Goal: Complete application form

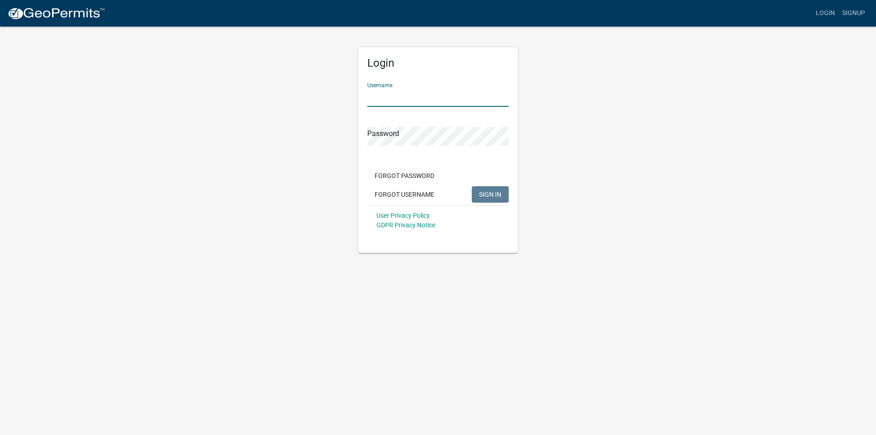
click at [388, 100] on input "Username" at bounding box center [438, 97] width 142 height 19
type input "[EMAIL_ADDRESS][DOMAIN_NAME]"
click at [480, 186] on button "SIGN IN" at bounding box center [490, 194] width 37 height 16
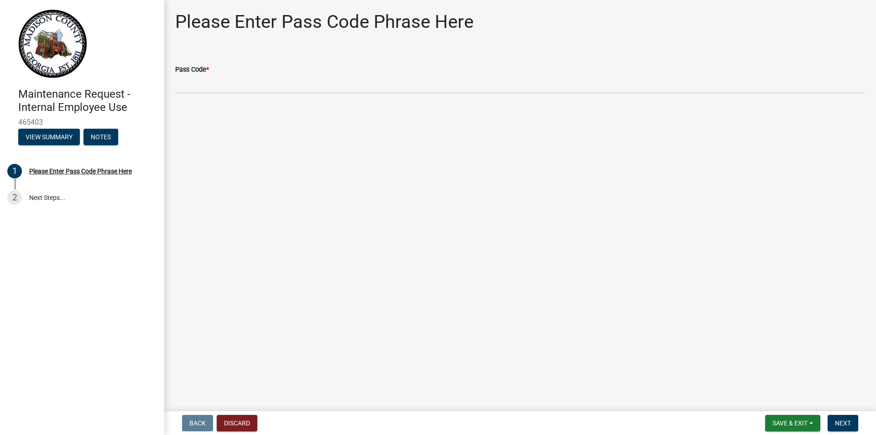
click at [211, 70] on div "Pass Code *" at bounding box center [520, 69] width 690 height 11
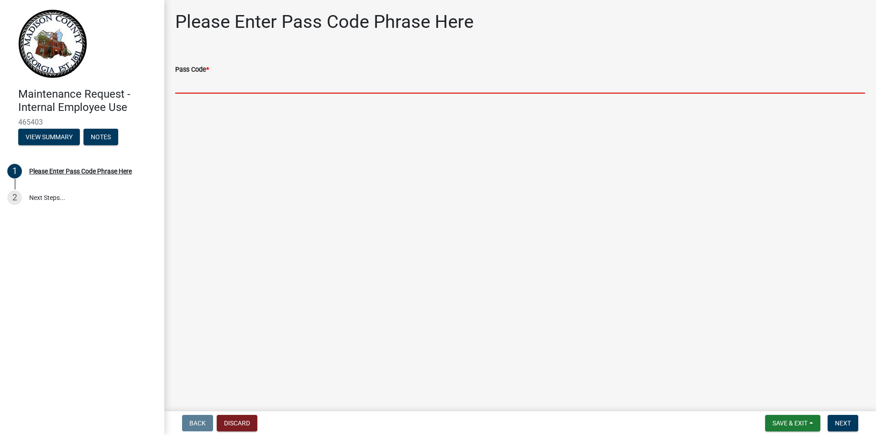
click at [192, 89] on input "Pass Code *" at bounding box center [520, 84] width 690 height 19
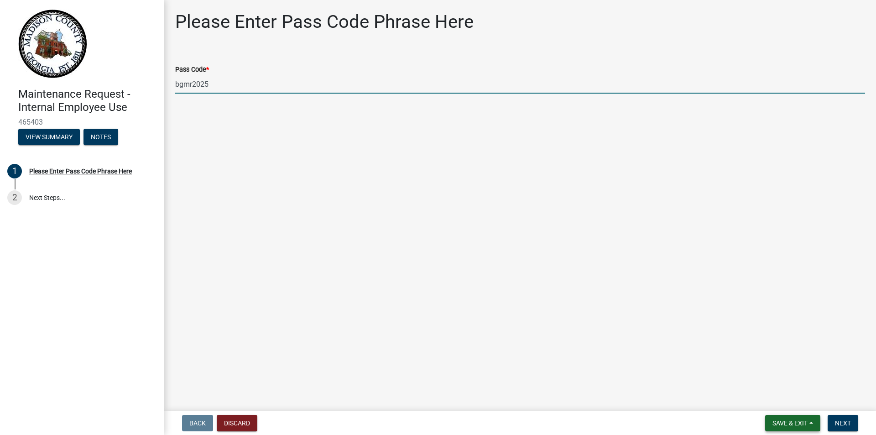
type input "bgmr2025"
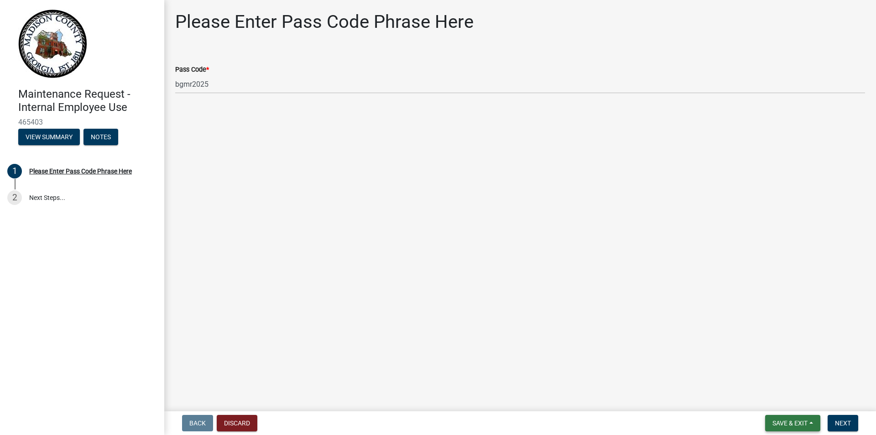
click at [802, 424] on span "Save & Exit" at bounding box center [790, 423] width 35 height 7
click at [779, 400] on button "Save & Exit" at bounding box center [784, 399] width 73 height 22
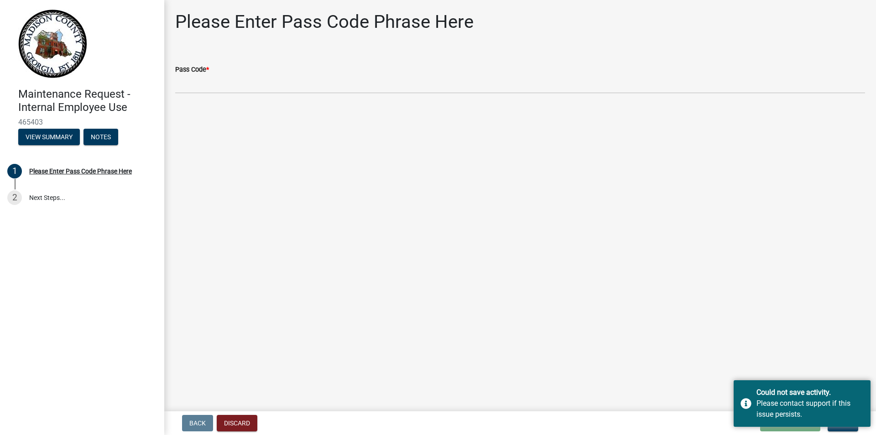
click at [247, 94] on wm-data-entity-input "Pass Code *" at bounding box center [520, 76] width 690 height 50
click at [217, 70] on div "Pass Code *" at bounding box center [520, 69] width 690 height 11
drag, startPoint x: 849, startPoint y: 390, endPoint x: 850, endPoint y: 381, distance: 9.8
click at [849, 390] on div "Could not save activity." at bounding box center [810, 392] width 107 height 11
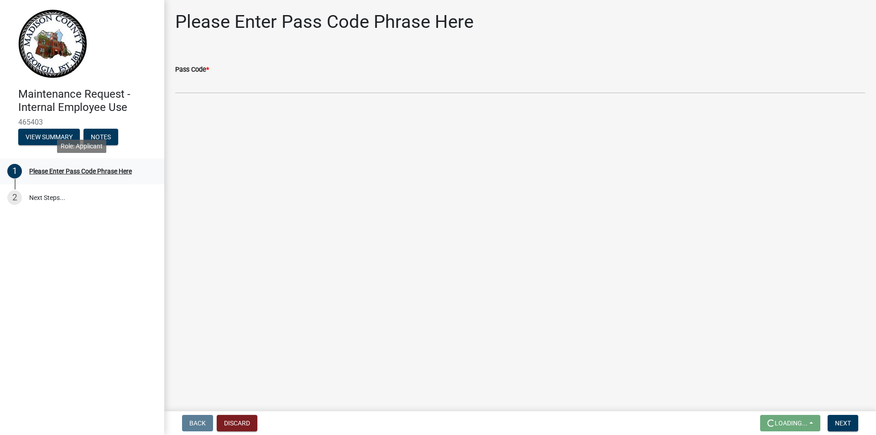
click at [55, 168] on div "Please Enter Pass Code Phrase Here" at bounding box center [80, 171] width 103 height 6
click at [841, 416] on button "Next" at bounding box center [843, 423] width 31 height 16
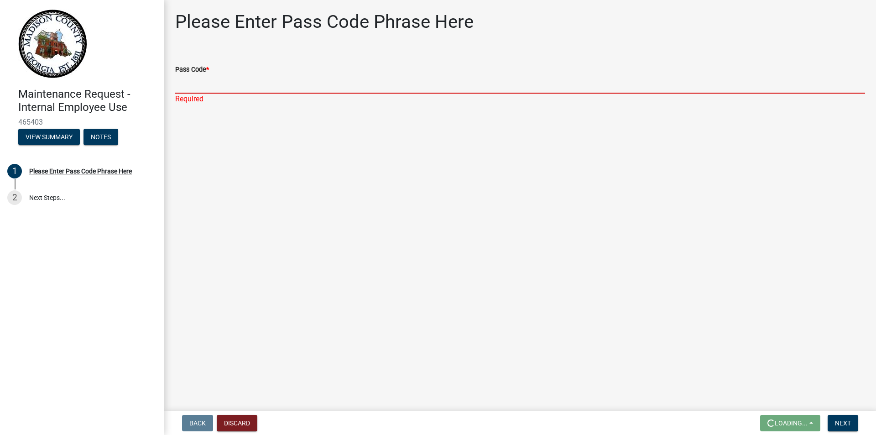
click at [186, 86] on input "Pass Code *" at bounding box center [520, 84] width 690 height 19
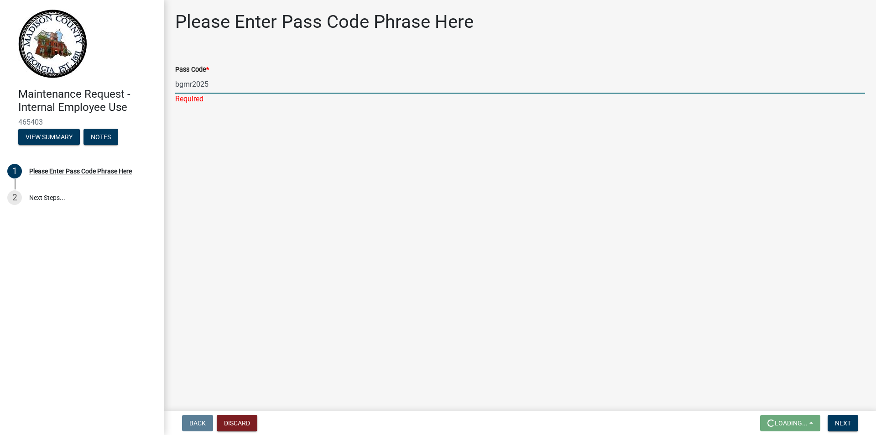
type input "bgmr2025"
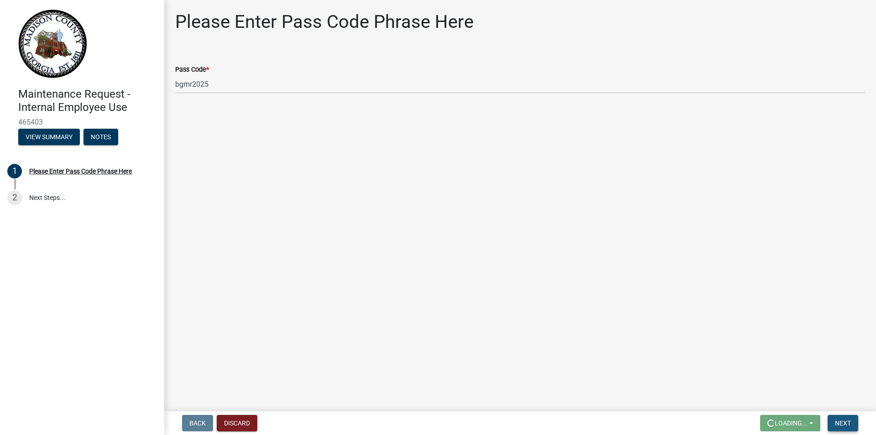
click at [835, 420] on button "Next" at bounding box center [843, 423] width 31 height 16
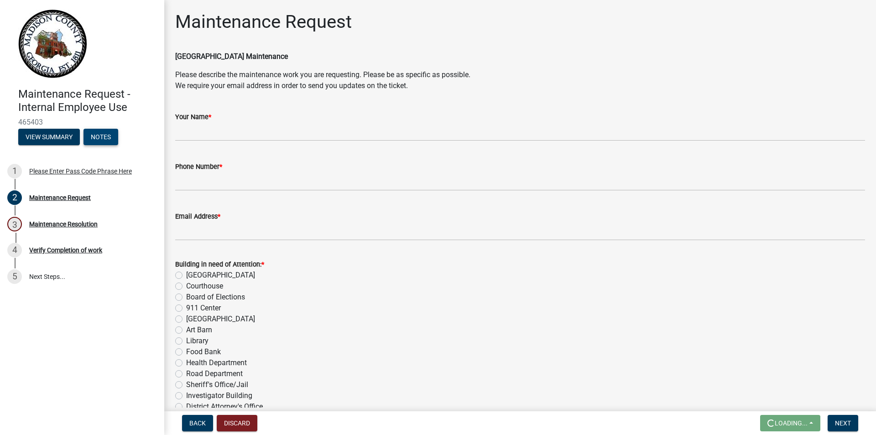
click at [101, 136] on button "Notes" at bounding box center [101, 137] width 35 height 16
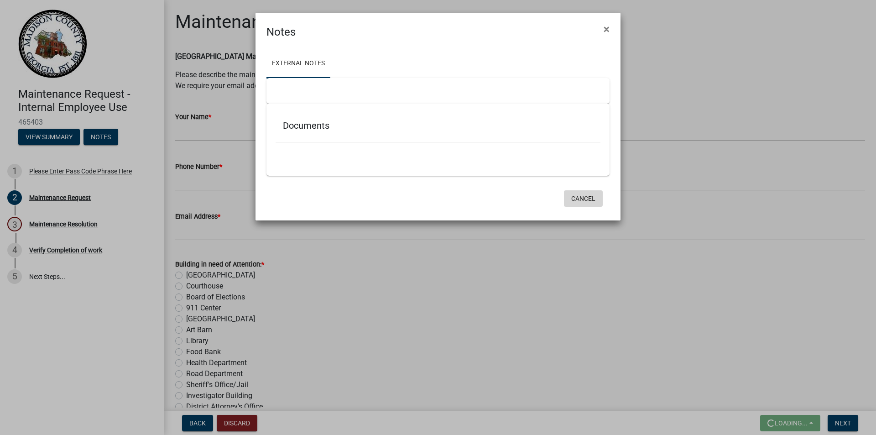
click at [595, 195] on button "Cancel" at bounding box center [583, 198] width 39 height 16
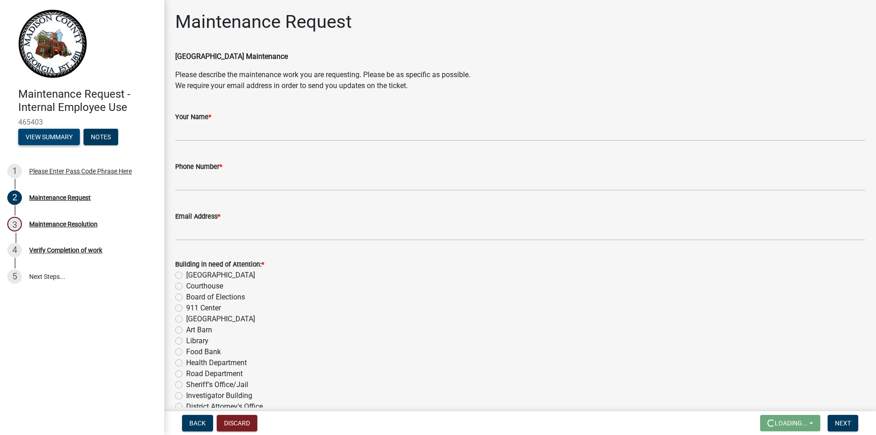
click at [51, 132] on button "View Summary" at bounding box center [49, 137] width 62 height 16
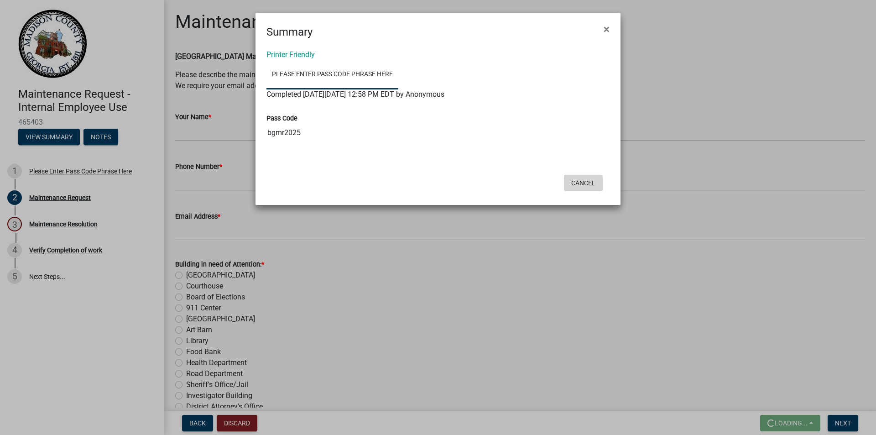
click at [593, 185] on button "Cancel" at bounding box center [583, 183] width 39 height 16
